Goal: Find specific page/section: Find specific page/section

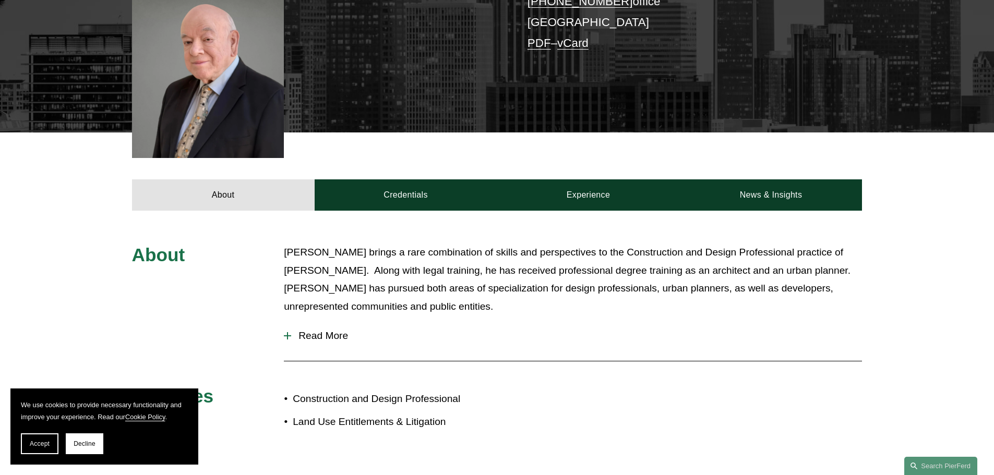
scroll to position [365, 0]
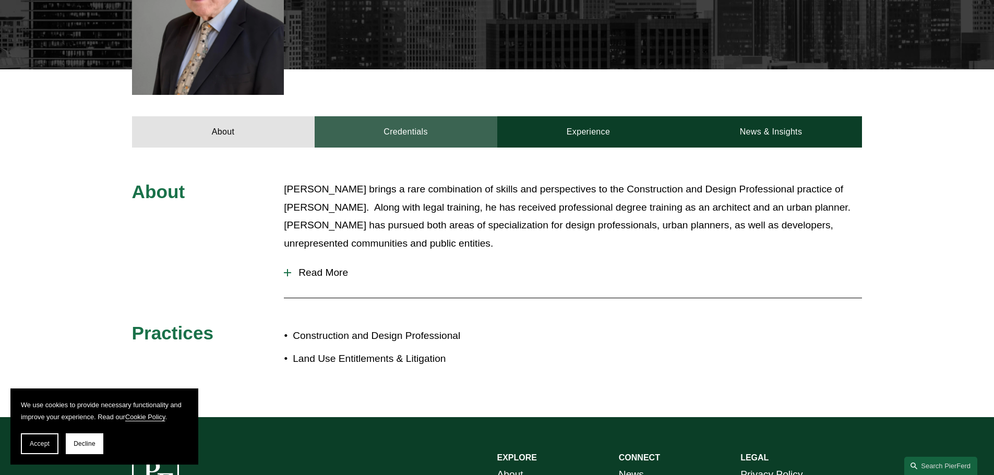
click at [424, 118] on link "Credentials" at bounding box center [406, 131] width 183 height 31
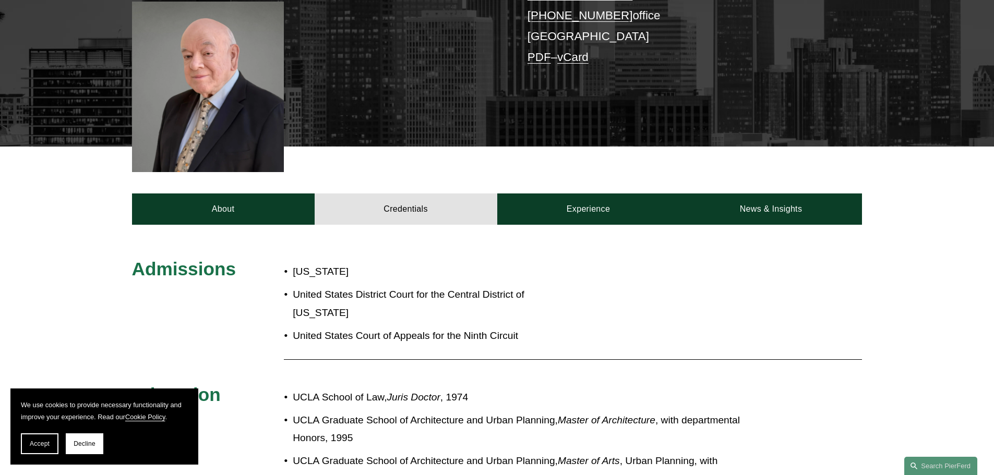
scroll to position [209, 0]
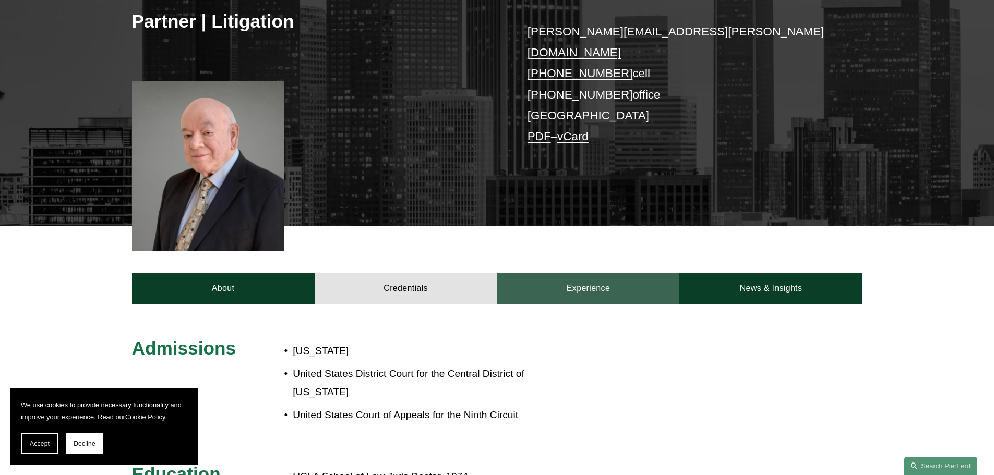
click at [567, 273] on link "Experience" at bounding box center [588, 288] width 183 height 31
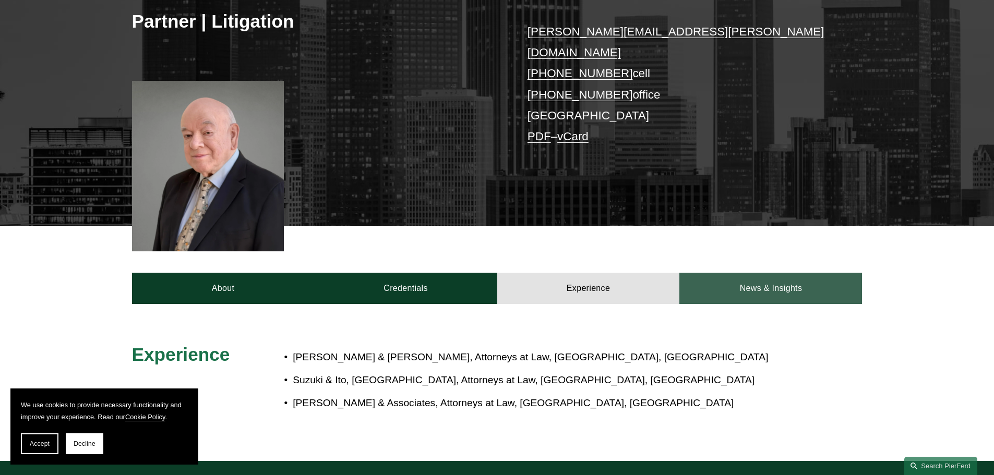
click at [753, 277] on link "News & Insights" at bounding box center [770, 288] width 183 height 31
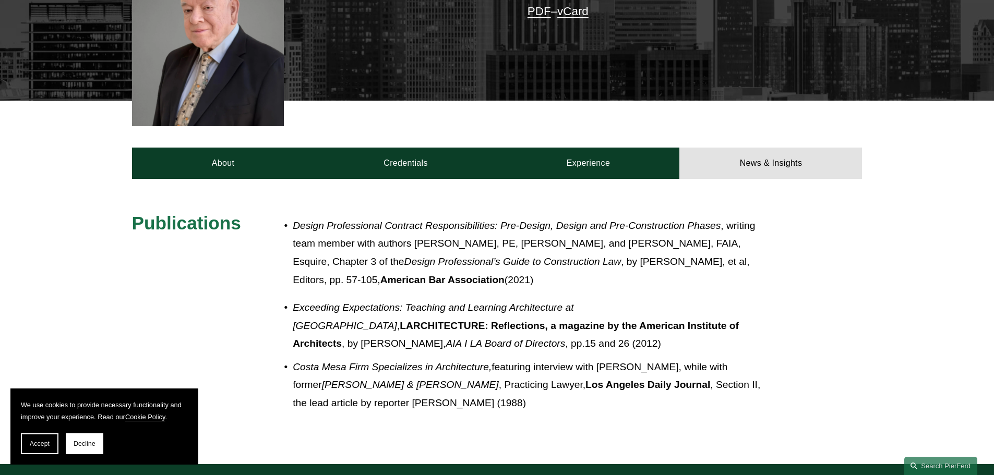
scroll to position [365, 0]
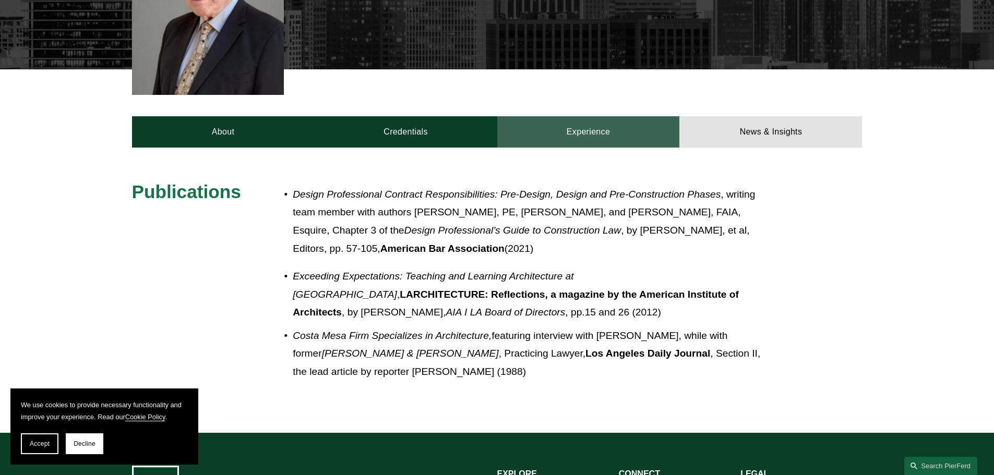
click at [566, 116] on link "Experience" at bounding box center [588, 131] width 183 height 31
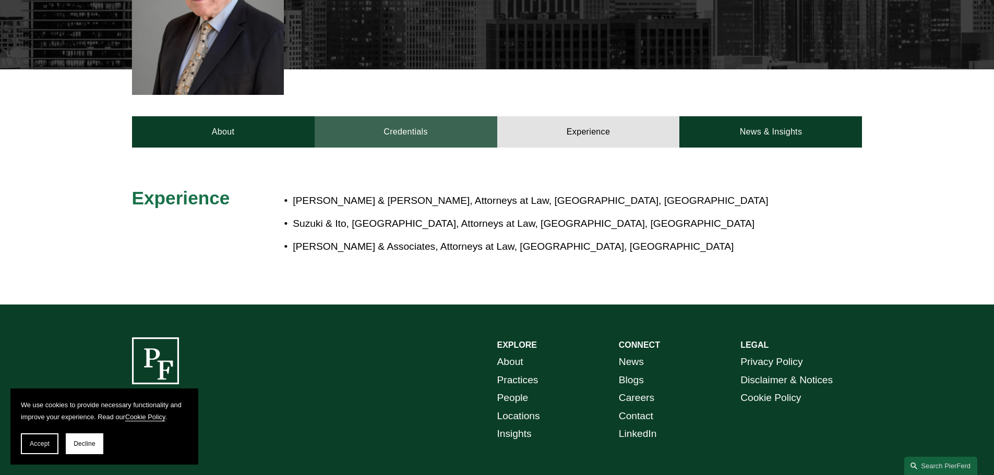
click at [434, 116] on link "Credentials" at bounding box center [406, 131] width 183 height 31
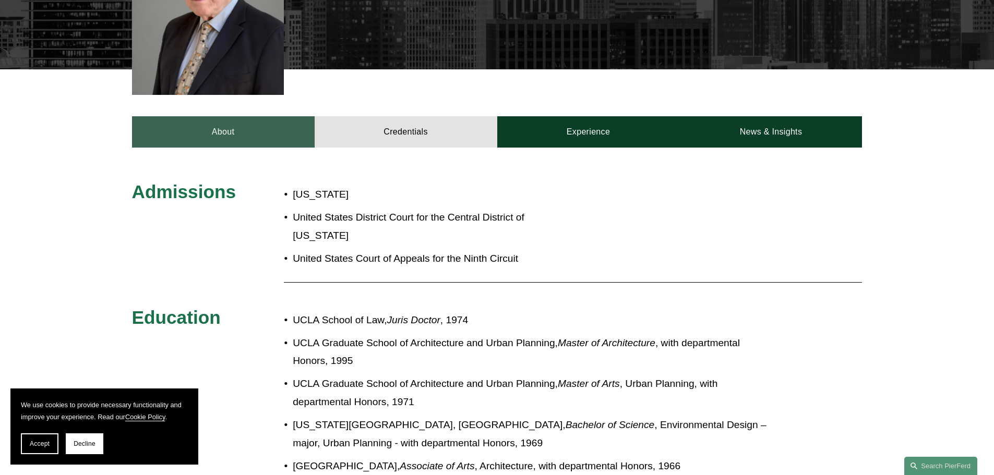
click at [218, 120] on link "About" at bounding box center [223, 131] width 183 height 31
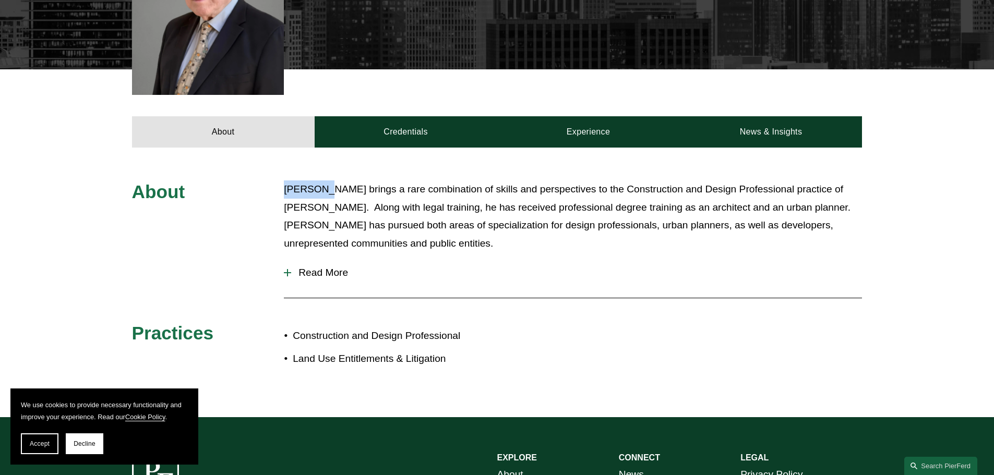
drag, startPoint x: 322, startPoint y: 174, endPoint x: 280, endPoint y: 170, distance: 42.0
click at [280, 180] on div "About [PERSON_NAME] brings a rare combination of skills and perspectives to the…" at bounding box center [497, 282] width 994 height 204
copy p "[PERSON_NAME]"
